Goal: Information Seeking & Learning: Learn about a topic

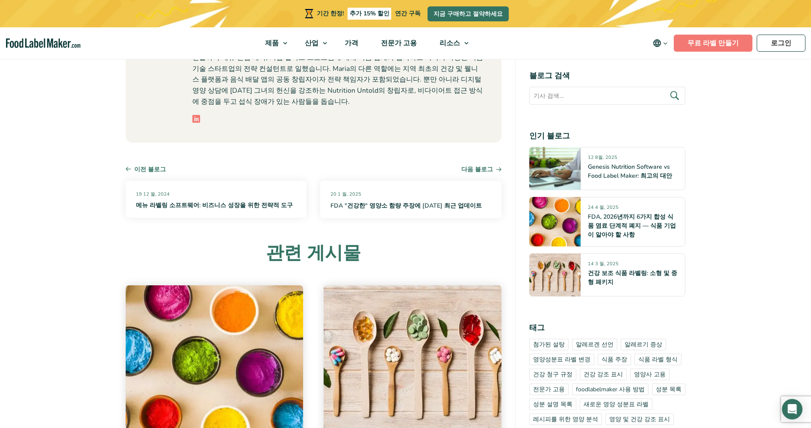
scroll to position [4872, 0]
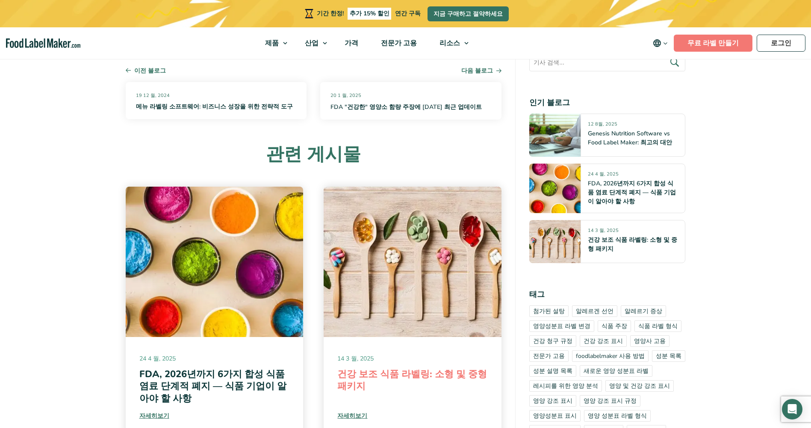
click at [389, 368] on link "건강 보조 식품 라벨링: 소형 및 중형 패키지" at bounding box center [412, 380] width 150 height 25
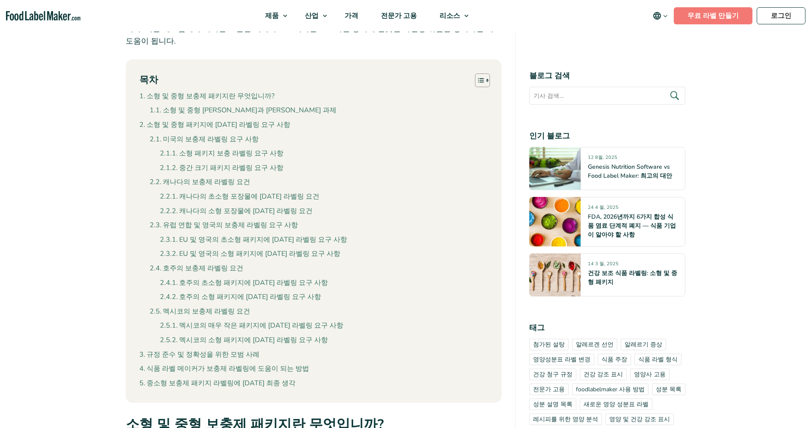
scroll to position [641, 0]
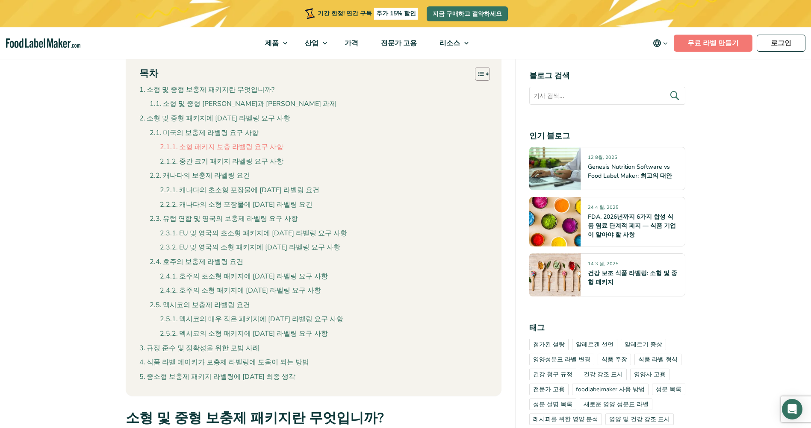
click at [215, 149] on link "소형 패키지 보충 라벨링 요구 사항" at bounding box center [221, 147] width 123 height 11
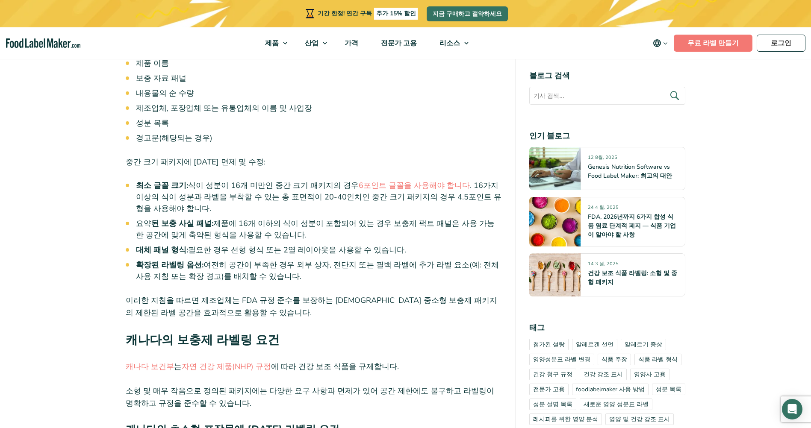
scroll to position [2410, 0]
